Goal: Task Accomplishment & Management: Complete application form

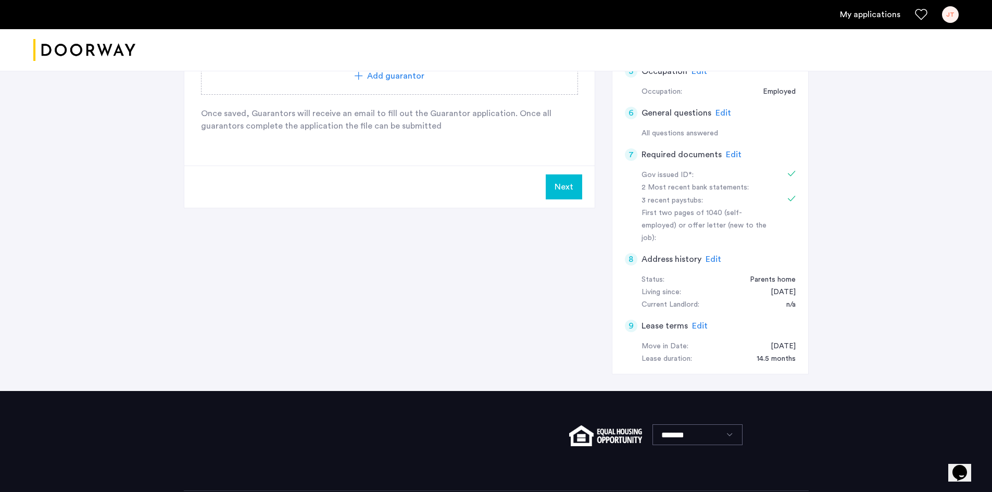
scroll to position [417, 0]
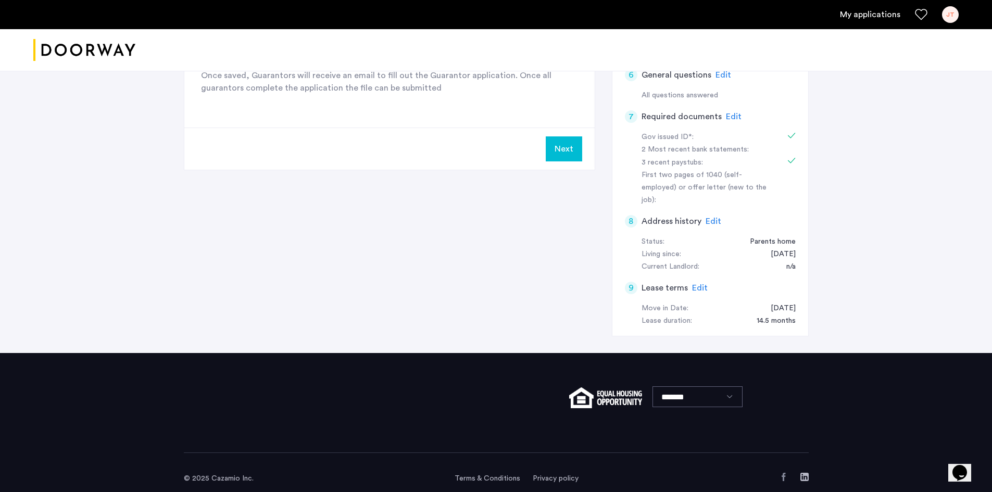
click at [490, 114] on span "Edit" at bounding box center [734, 116] width 16 height 8
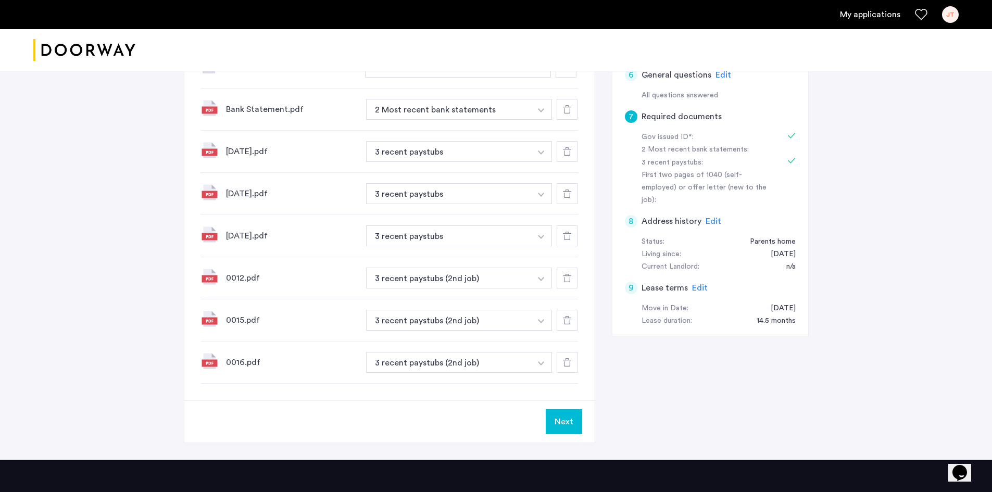
click at [490, 106] on icon at bounding box center [567, 109] width 8 height 8
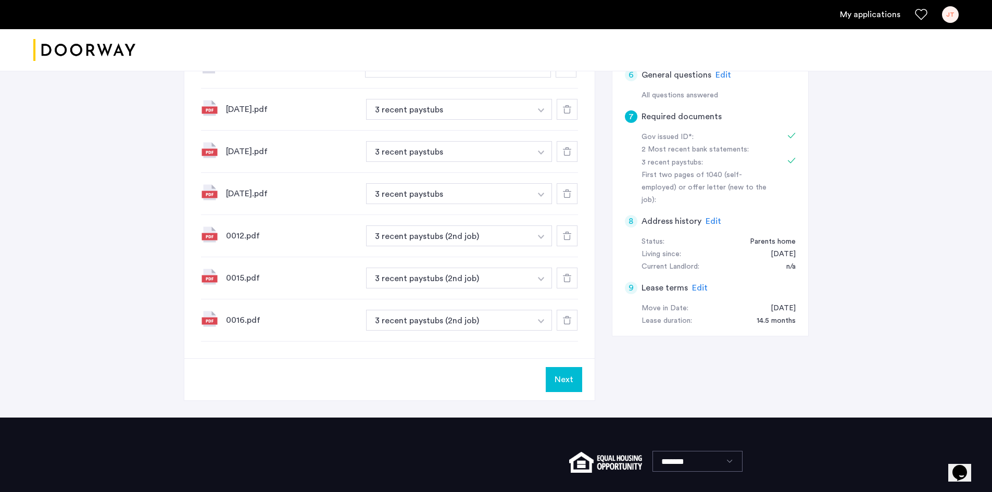
click at [490, 379] on button "Next" at bounding box center [564, 379] width 36 height 25
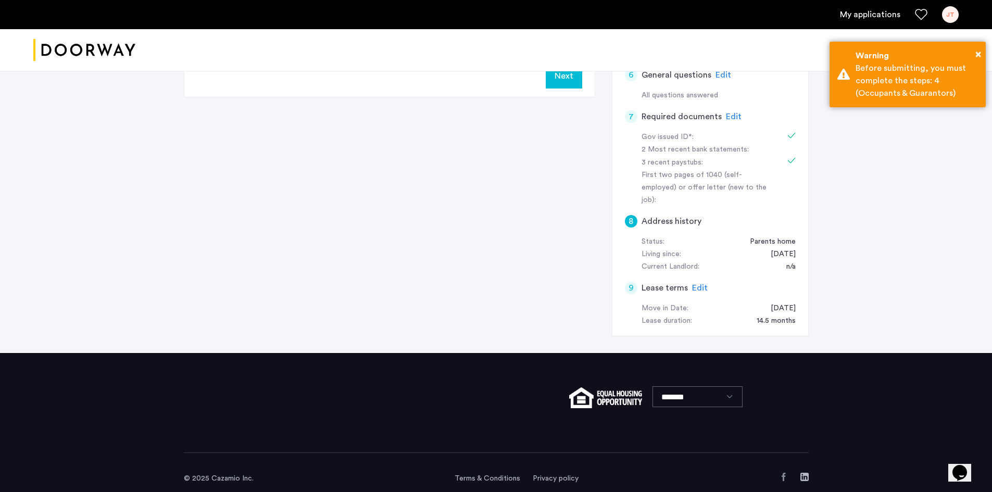
scroll to position [0, 0]
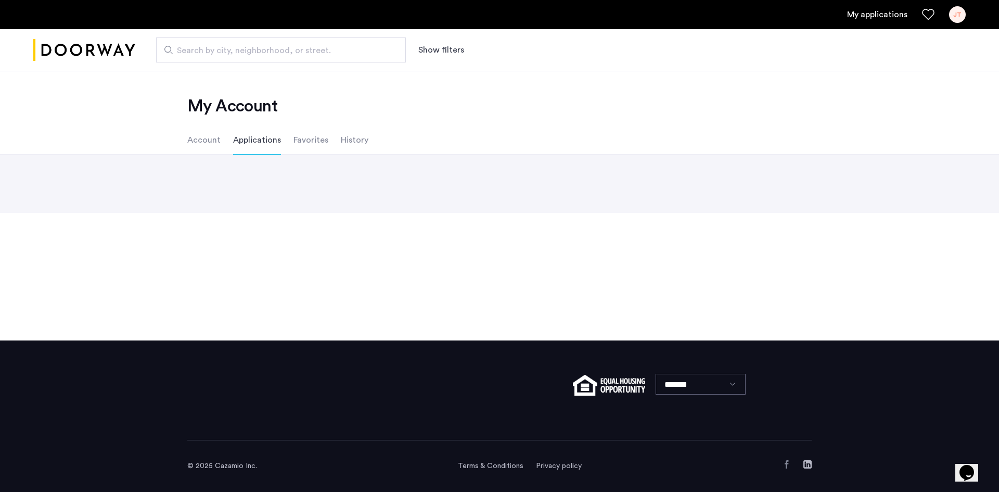
click at [328, 174] on div "Back page 1 / 1 You're on page 1 Next page" at bounding box center [499, 184] width 999 height 58
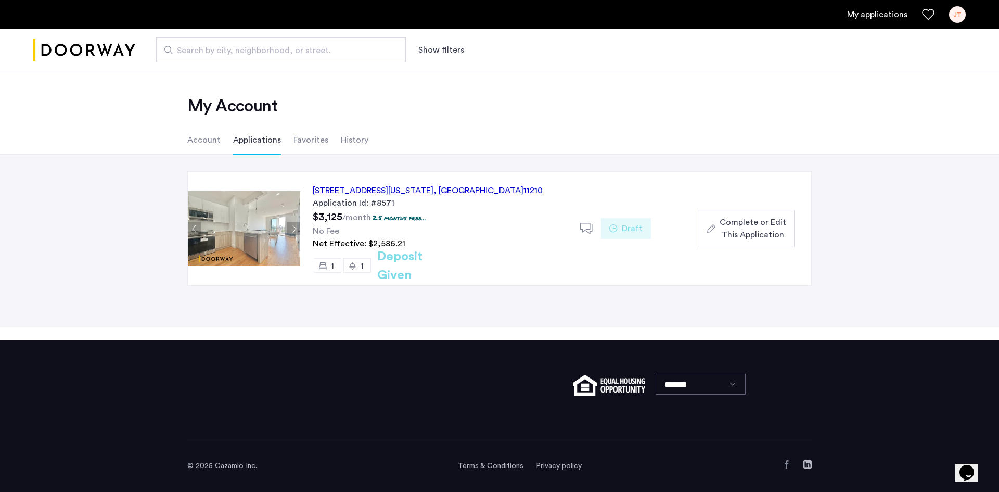
click at [738, 225] on span "Complete or Edit This Application" at bounding box center [753, 228] width 67 height 25
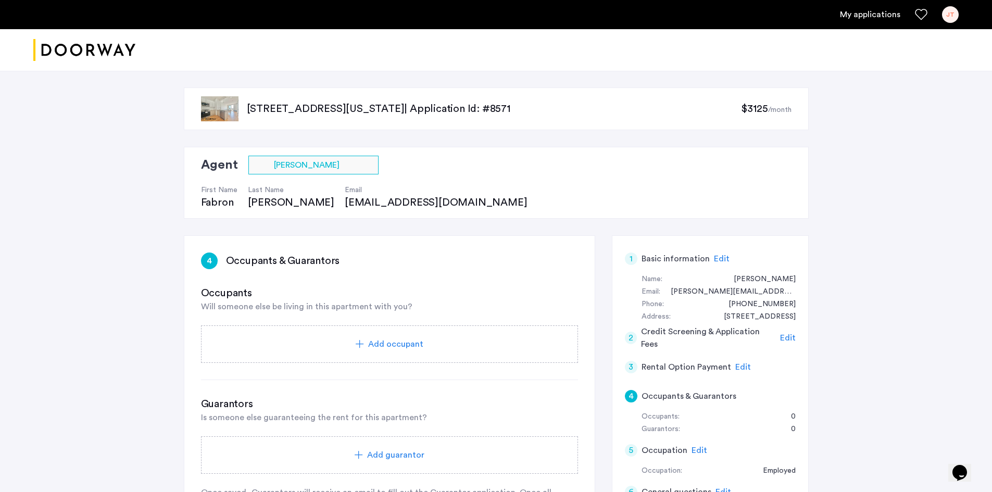
scroll to position [417, 0]
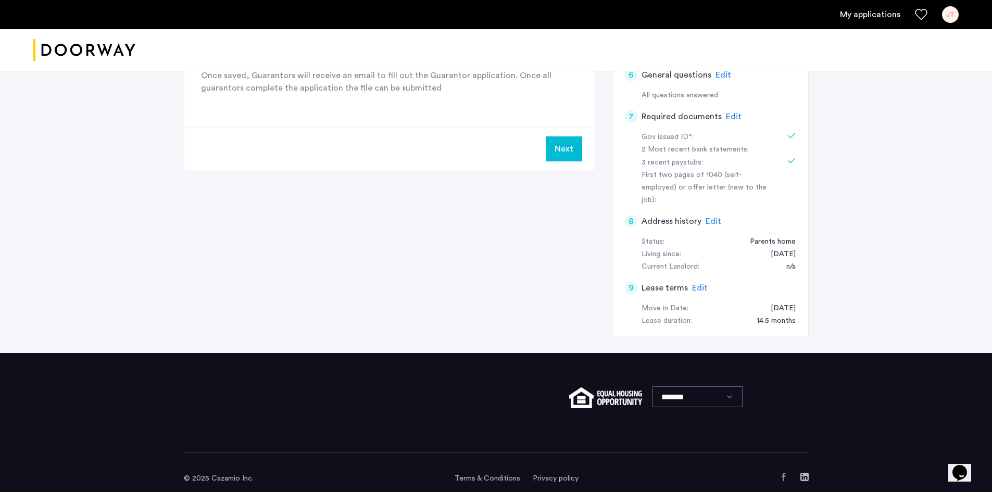
click at [726, 110] on div "Edit" at bounding box center [734, 116] width 16 height 12
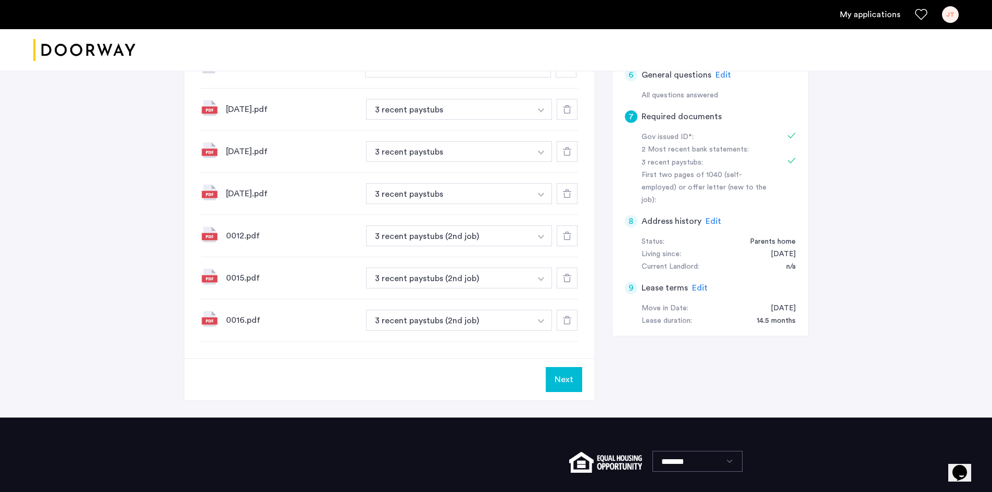
scroll to position [0, 0]
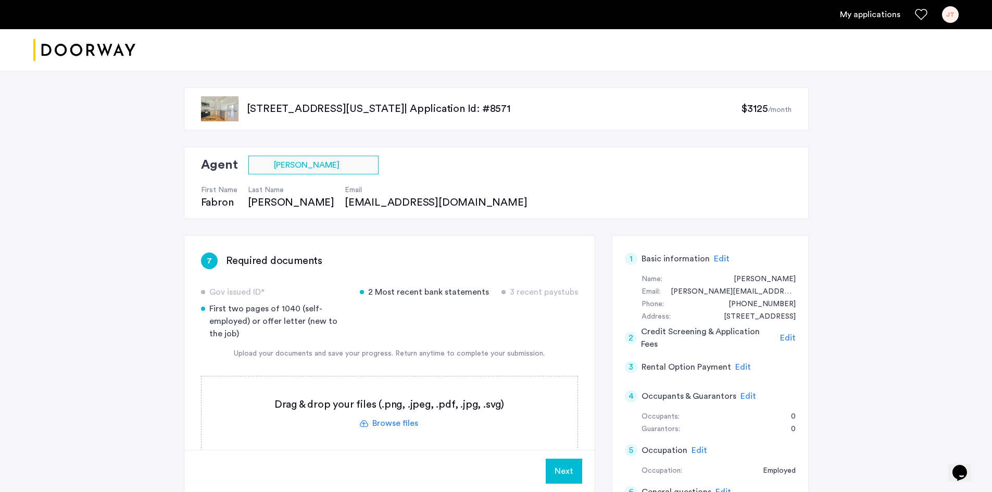
click at [374, 420] on label at bounding box center [389, 413] width 376 height 74
click at [0, 0] on input "file" at bounding box center [0, 0] width 0 height 0
click at [497, 411] on label at bounding box center [389, 413] width 376 height 74
click at [0, 0] on input "file" at bounding box center [0, 0] width 0 height 0
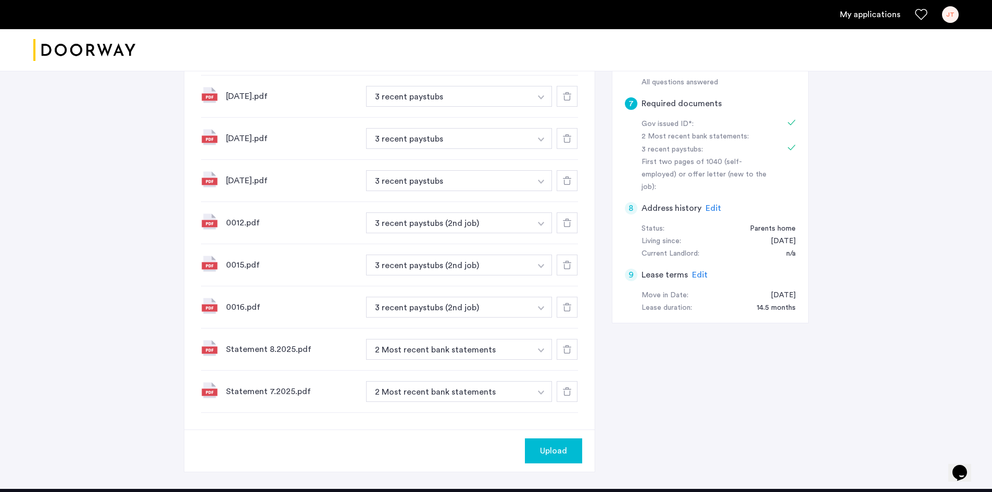
click at [543, 456] on span "Upload" at bounding box center [553, 451] width 27 height 12
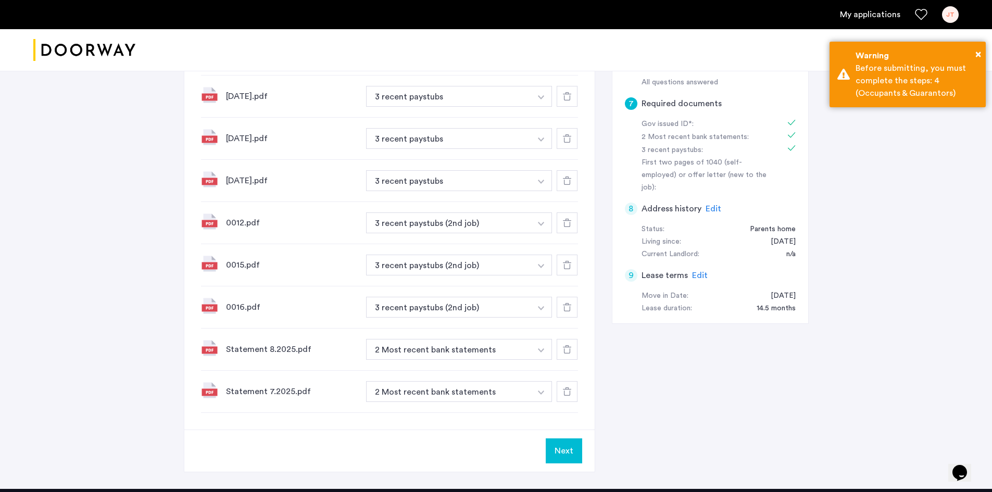
click at [563, 448] on button "Next" at bounding box center [564, 450] width 36 height 25
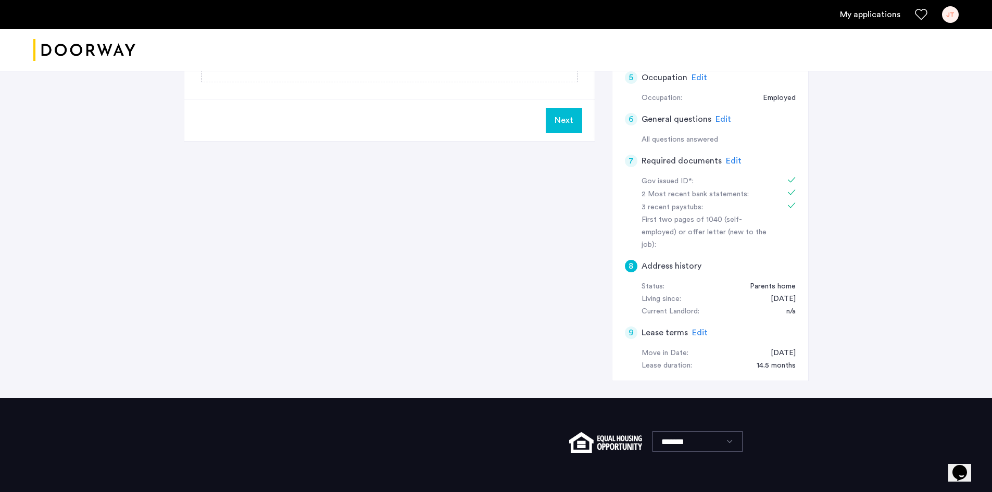
scroll to position [417, 0]
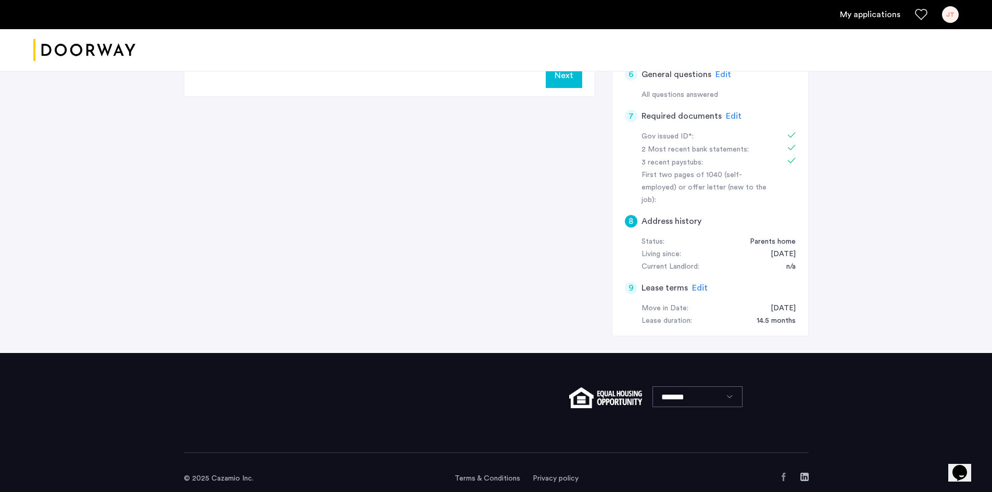
click at [571, 74] on span "Next" at bounding box center [563, 75] width 19 height 12
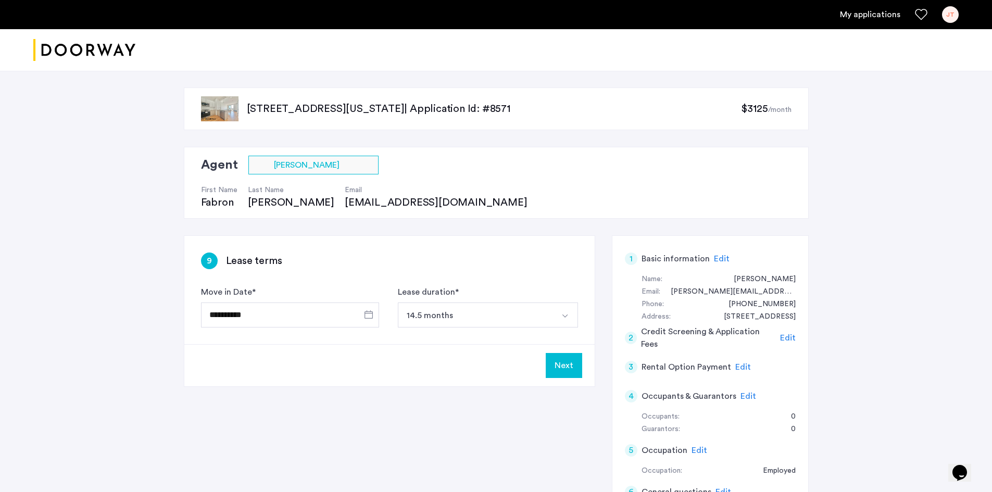
click at [578, 376] on button "Next" at bounding box center [564, 365] width 36 height 25
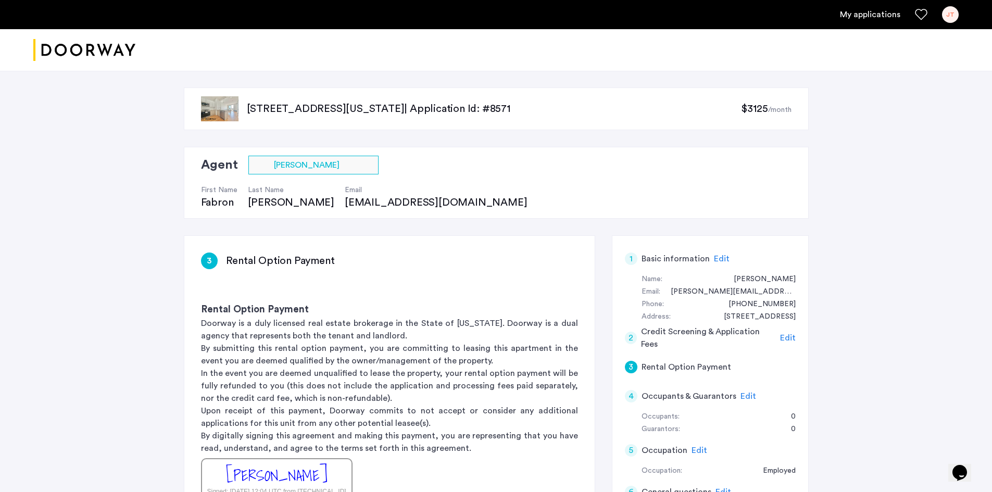
scroll to position [417, 0]
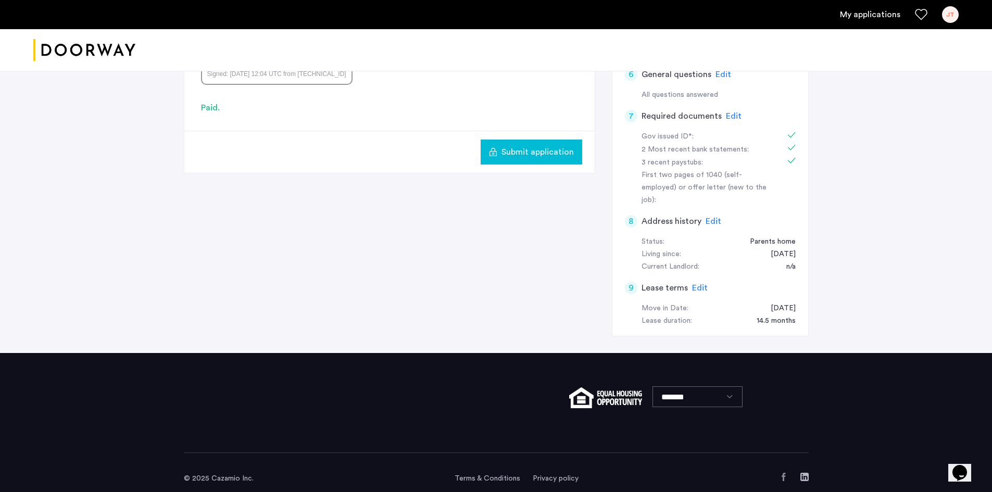
click at [547, 161] on button "Submit application" at bounding box center [531, 152] width 102 height 25
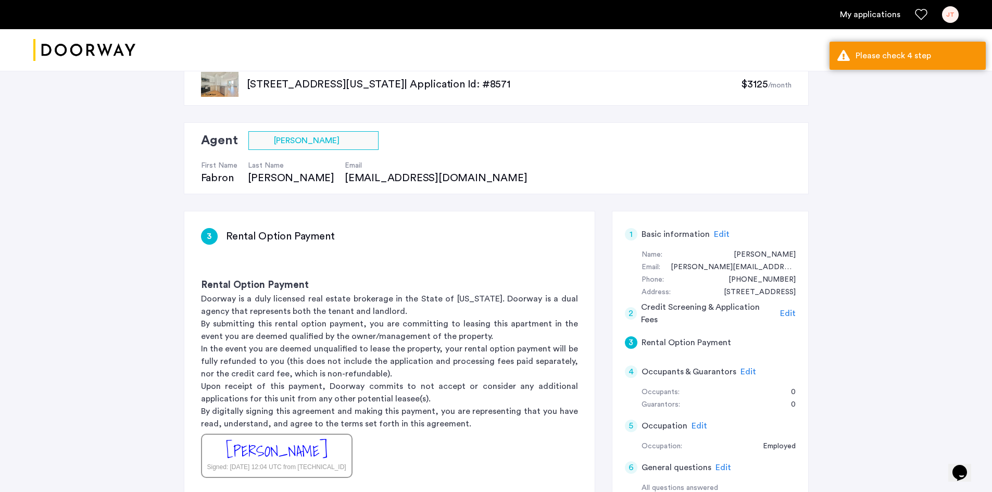
scroll to position [0, 0]
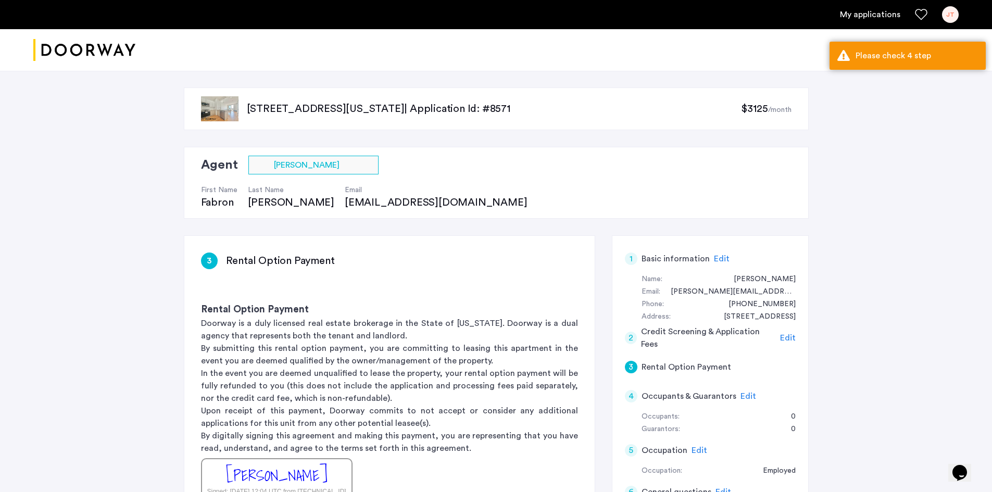
click at [748, 397] on span "Edit" at bounding box center [748, 396] width 16 height 8
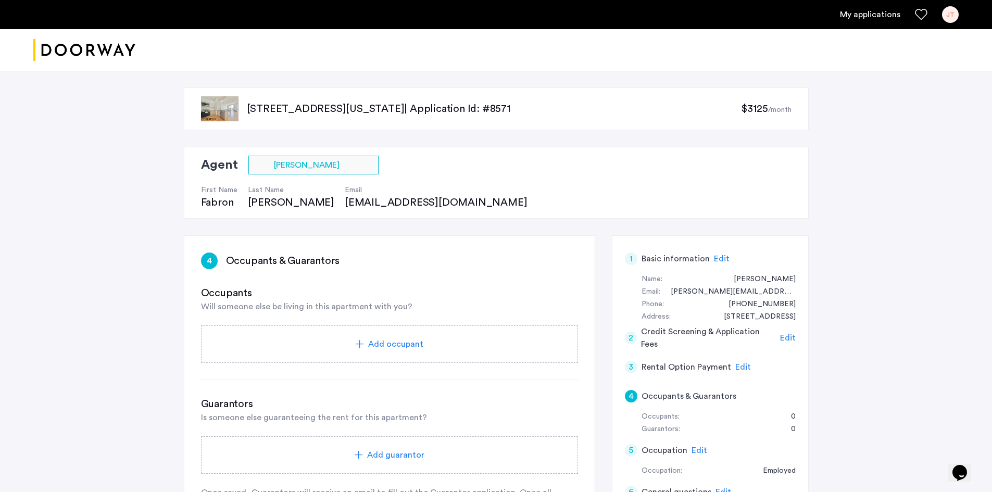
click at [455, 465] on div "Add guarantor" at bounding box center [389, 454] width 377 height 37
click at [338, 460] on input "Name *" at bounding box center [291, 465] width 180 height 25
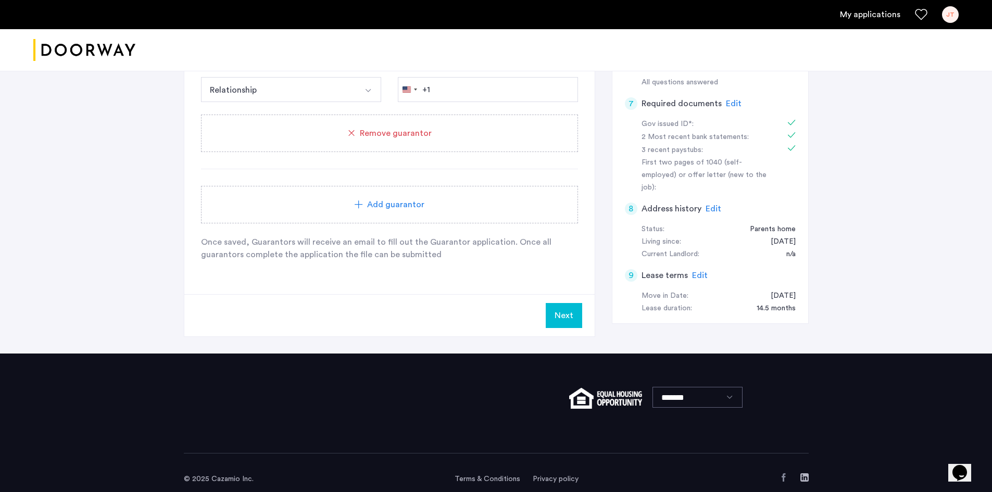
click at [564, 312] on button "Next" at bounding box center [564, 315] width 36 height 25
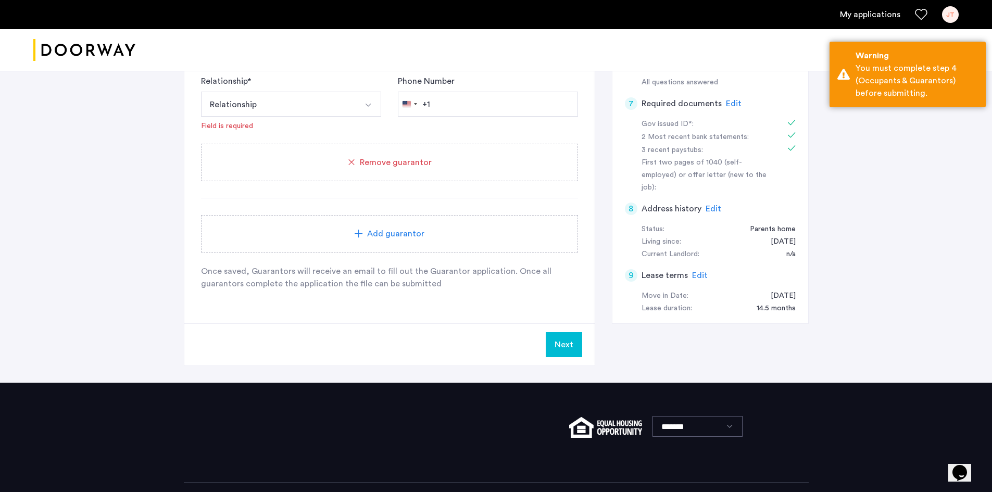
click at [493, 173] on div "Remove guarantor" at bounding box center [389, 162] width 377 height 37
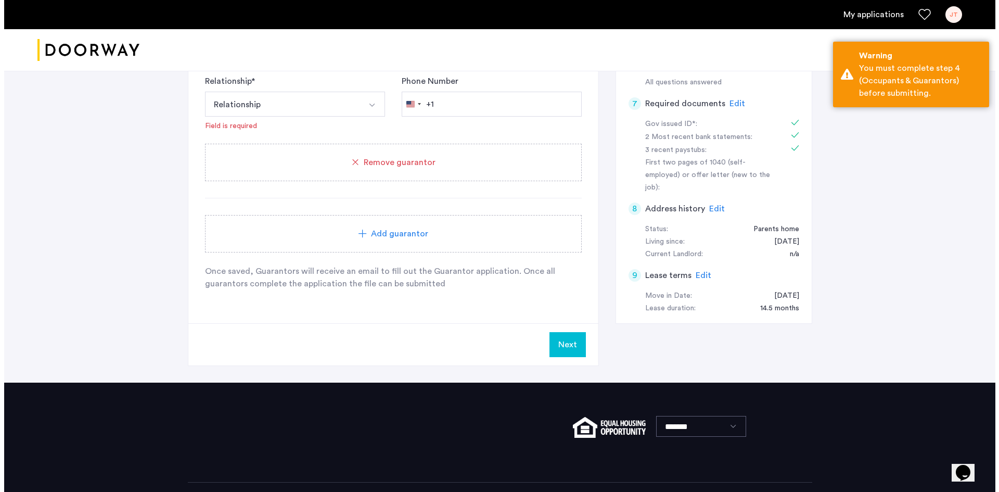
scroll to position [0, 0]
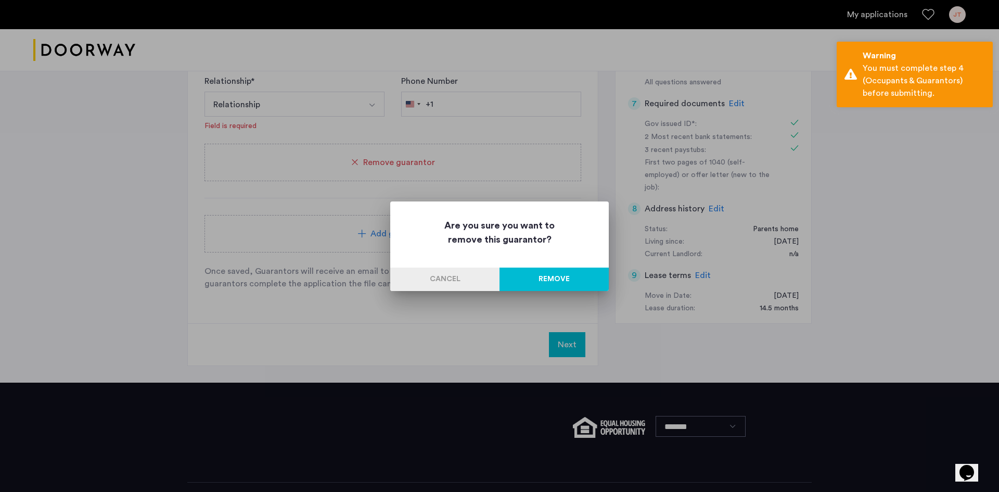
click at [578, 285] on button "Remove" at bounding box center [554, 279] width 109 height 23
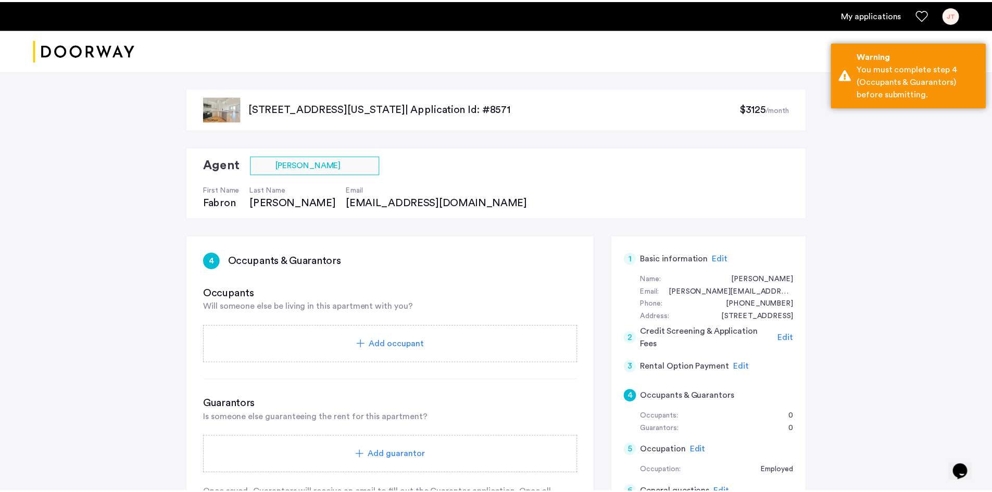
scroll to position [417, 0]
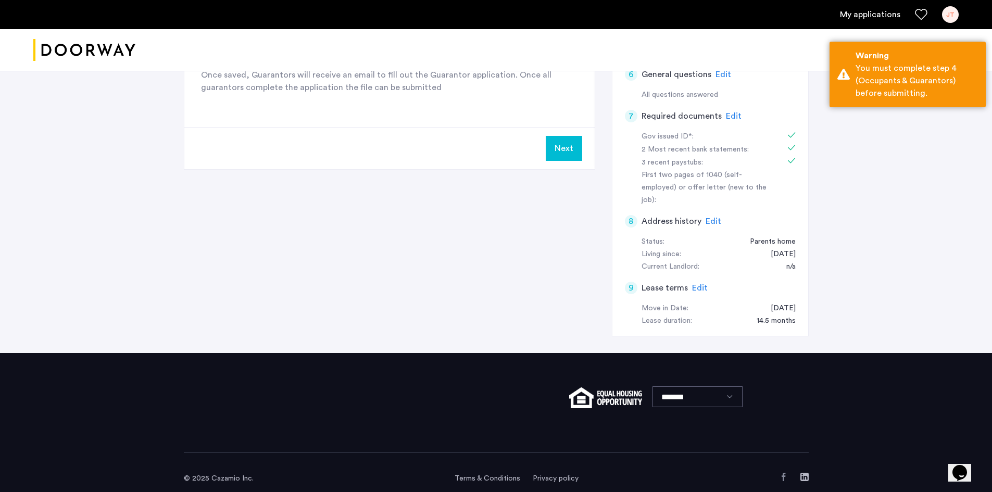
click at [563, 158] on button "Next" at bounding box center [564, 148] width 36 height 25
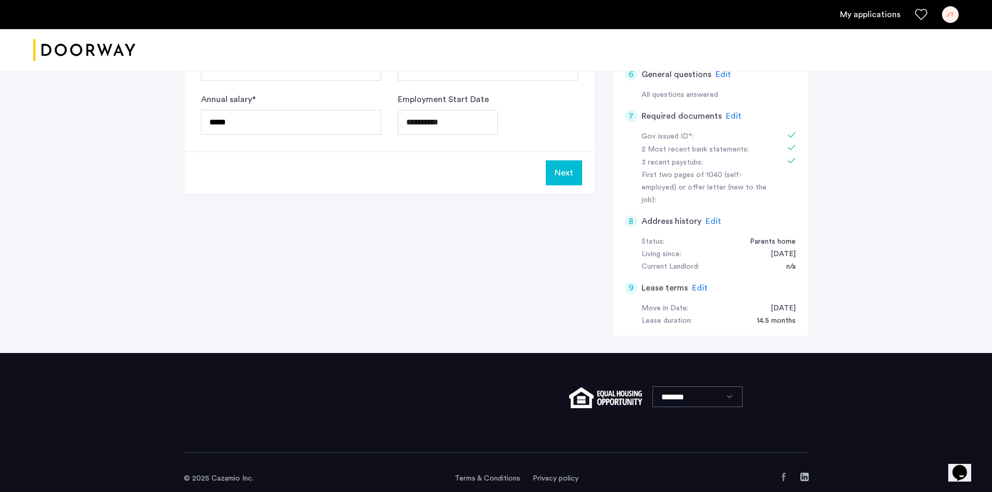
click at [572, 180] on button "Next" at bounding box center [564, 172] width 36 height 25
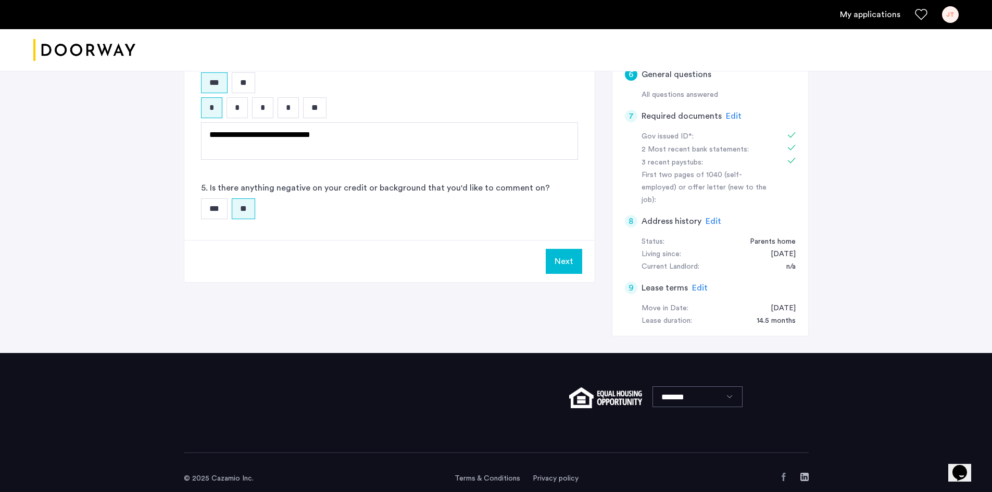
click at [557, 278] on div "Next" at bounding box center [389, 261] width 410 height 42
click at [213, 204] on input "***" at bounding box center [214, 208] width 27 height 21
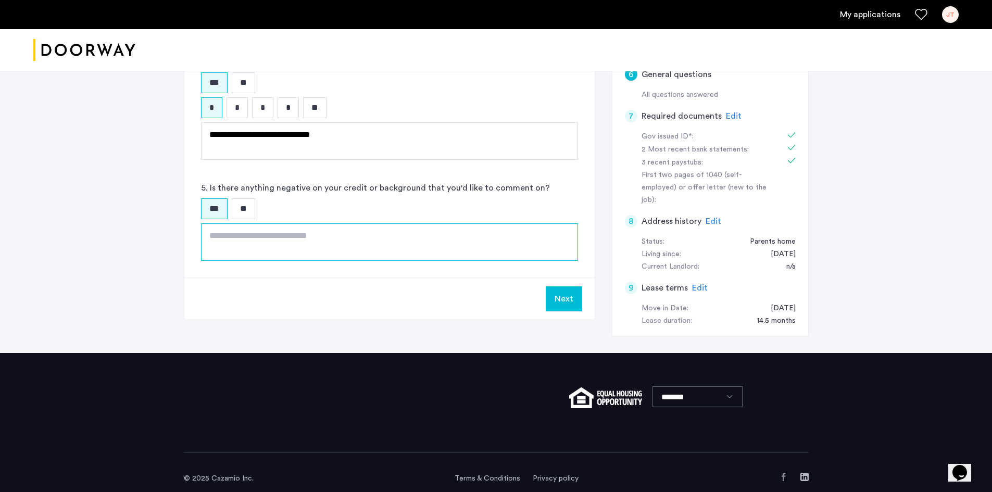
click at [238, 249] on textarea at bounding box center [389, 241] width 377 height 37
type textarea "*"
click at [208, 238] on textarea "**********" at bounding box center [389, 241] width 377 height 37
click at [265, 251] on textarea "**********" at bounding box center [389, 241] width 377 height 37
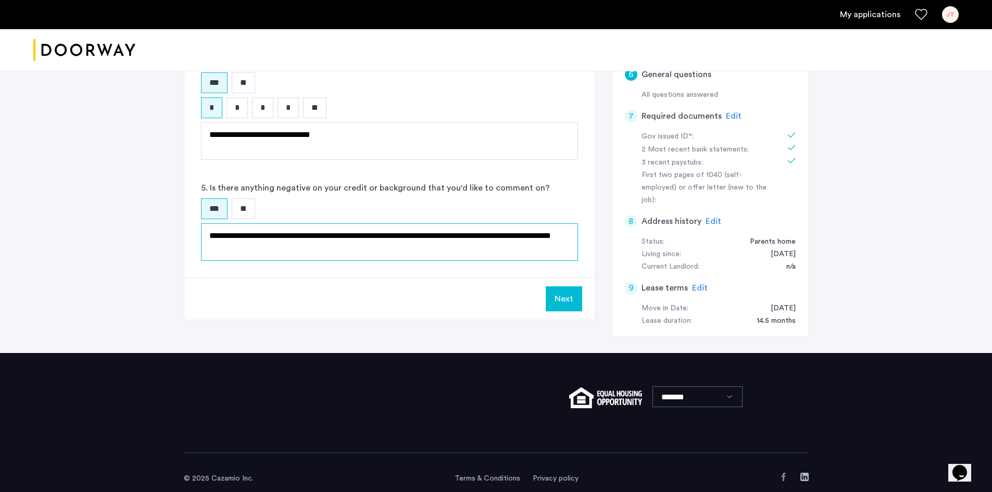
click at [251, 250] on textarea "**********" at bounding box center [389, 241] width 377 height 37
click at [307, 251] on textarea "**********" at bounding box center [389, 241] width 377 height 37
click at [464, 248] on textarea "**********" at bounding box center [389, 241] width 377 height 37
click at [523, 250] on textarea "**********" at bounding box center [389, 241] width 377 height 37
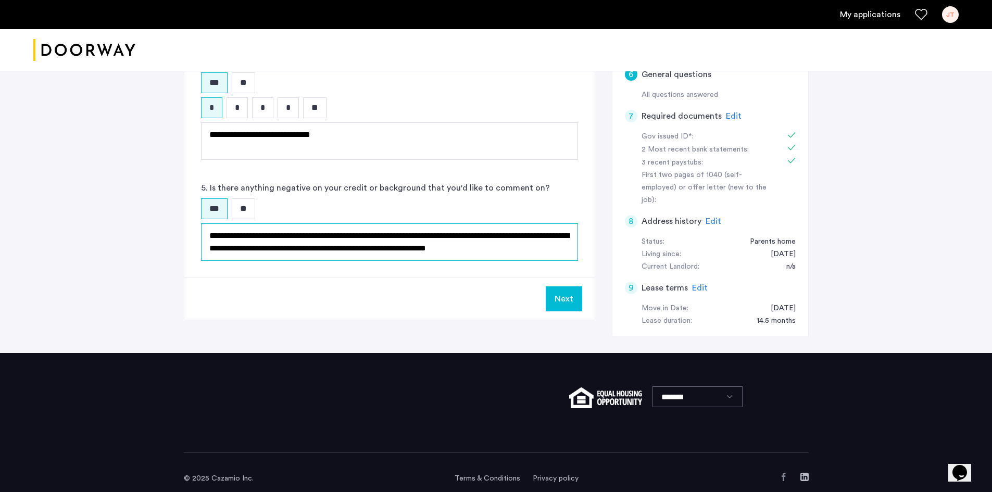
type textarea "**********"
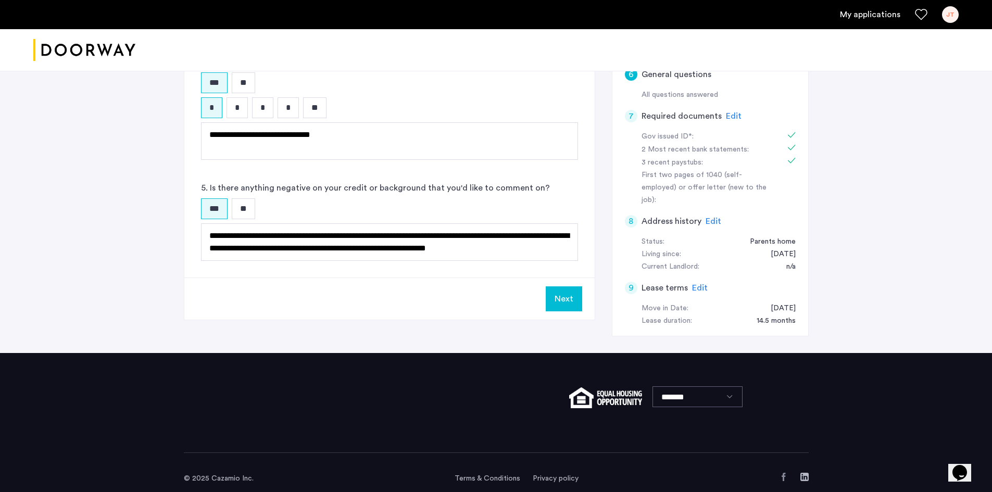
click at [573, 303] on button "Next" at bounding box center [564, 298] width 36 height 25
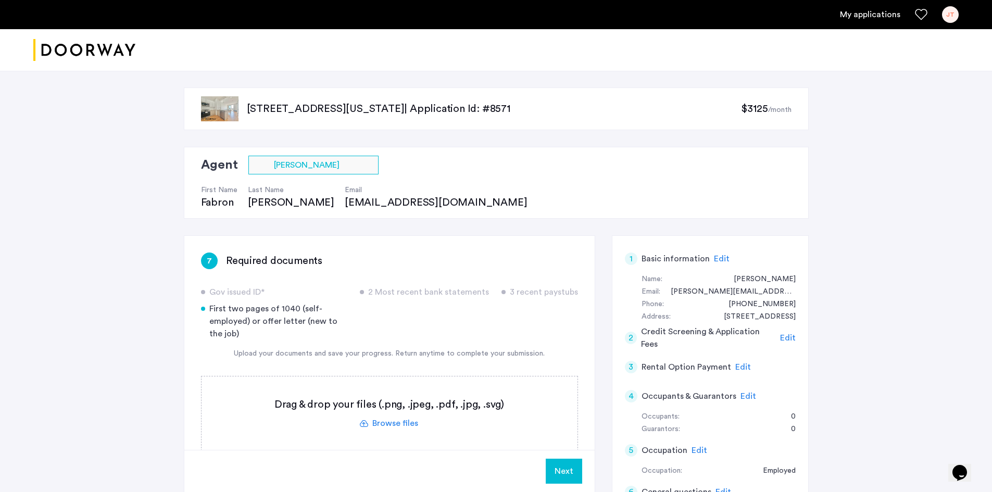
scroll to position [430, 0]
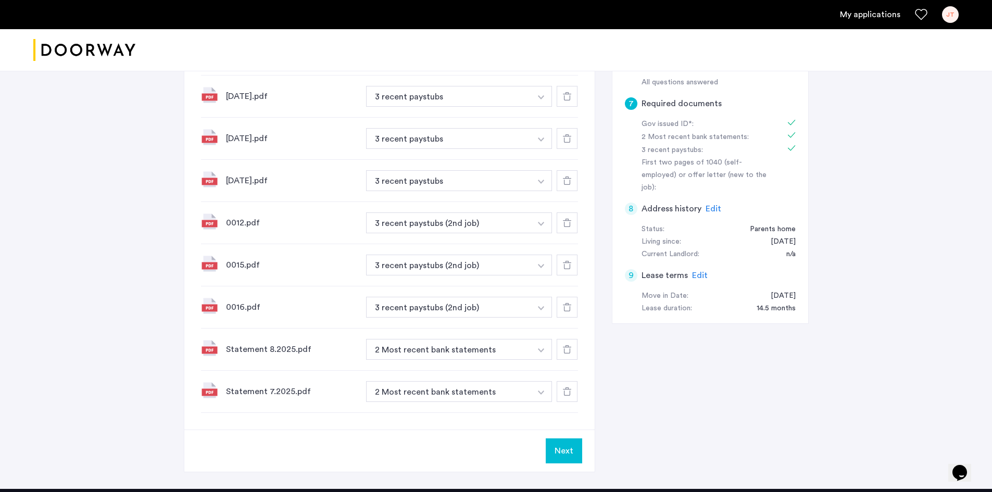
click at [548, 445] on button "Next" at bounding box center [564, 450] width 36 height 25
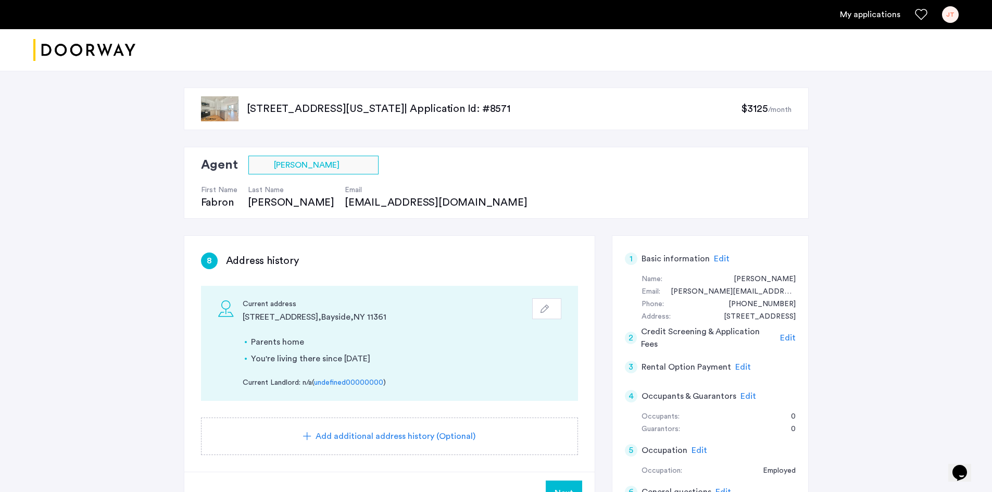
scroll to position [417, 0]
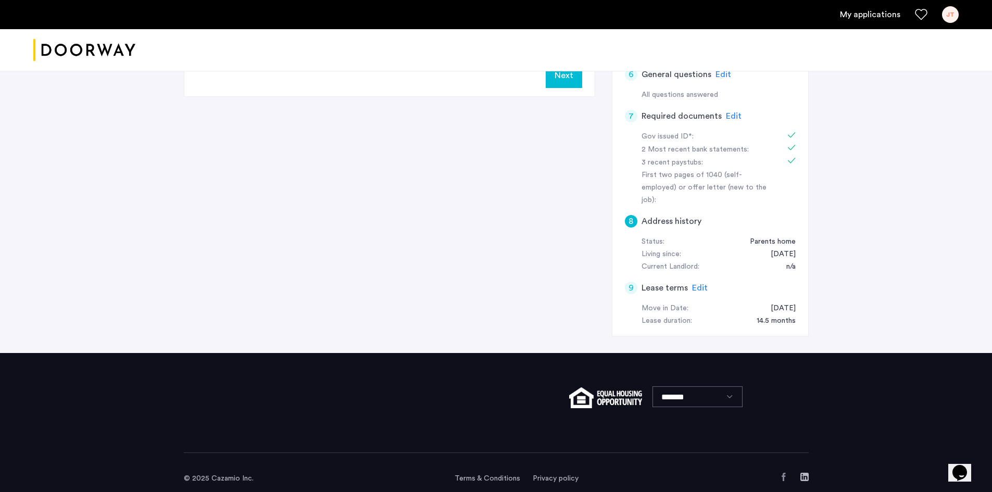
click at [572, 80] on span "Next" at bounding box center [563, 75] width 19 height 12
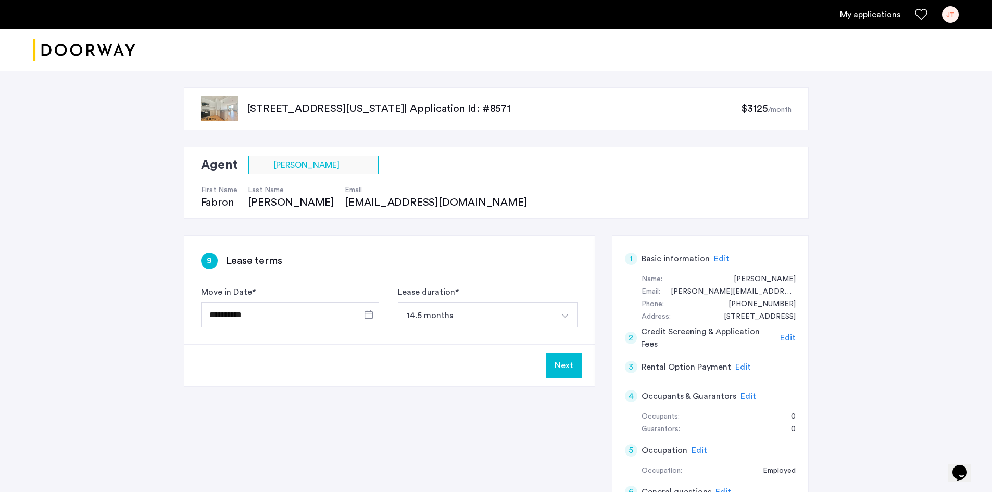
click at [554, 373] on button "Next" at bounding box center [564, 365] width 36 height 25
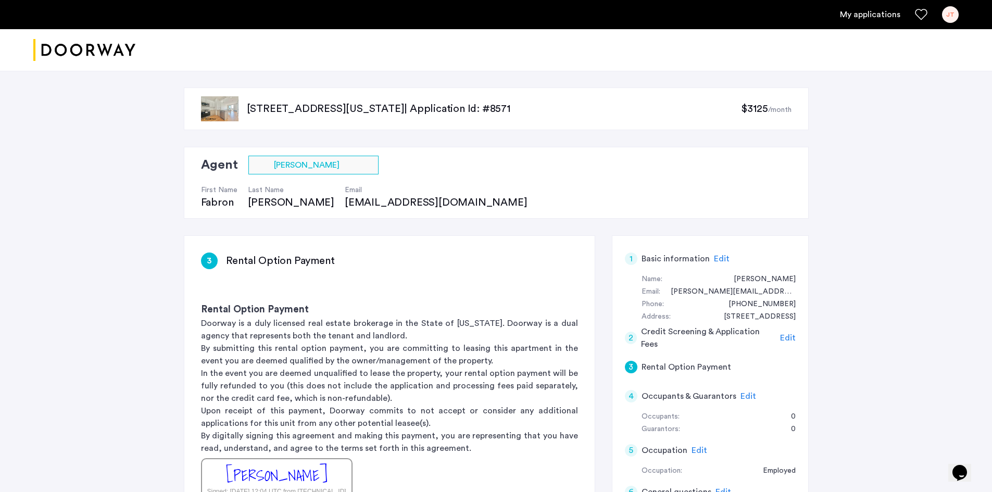
scroll to position [417, 0]
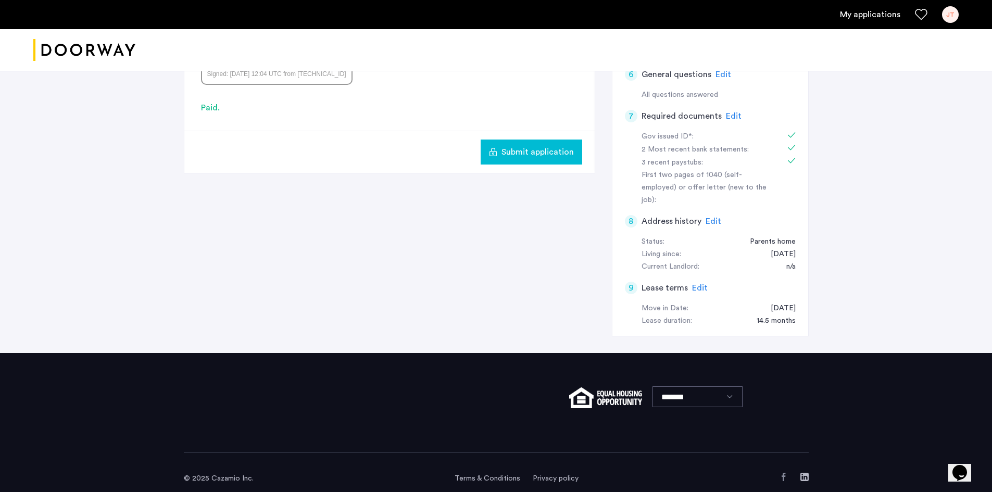
click at [562, 150] on span "Submit application" at bounding box center [537, 152] width 72 height 12
